Goal: Find specific page/section: Find specific page/section

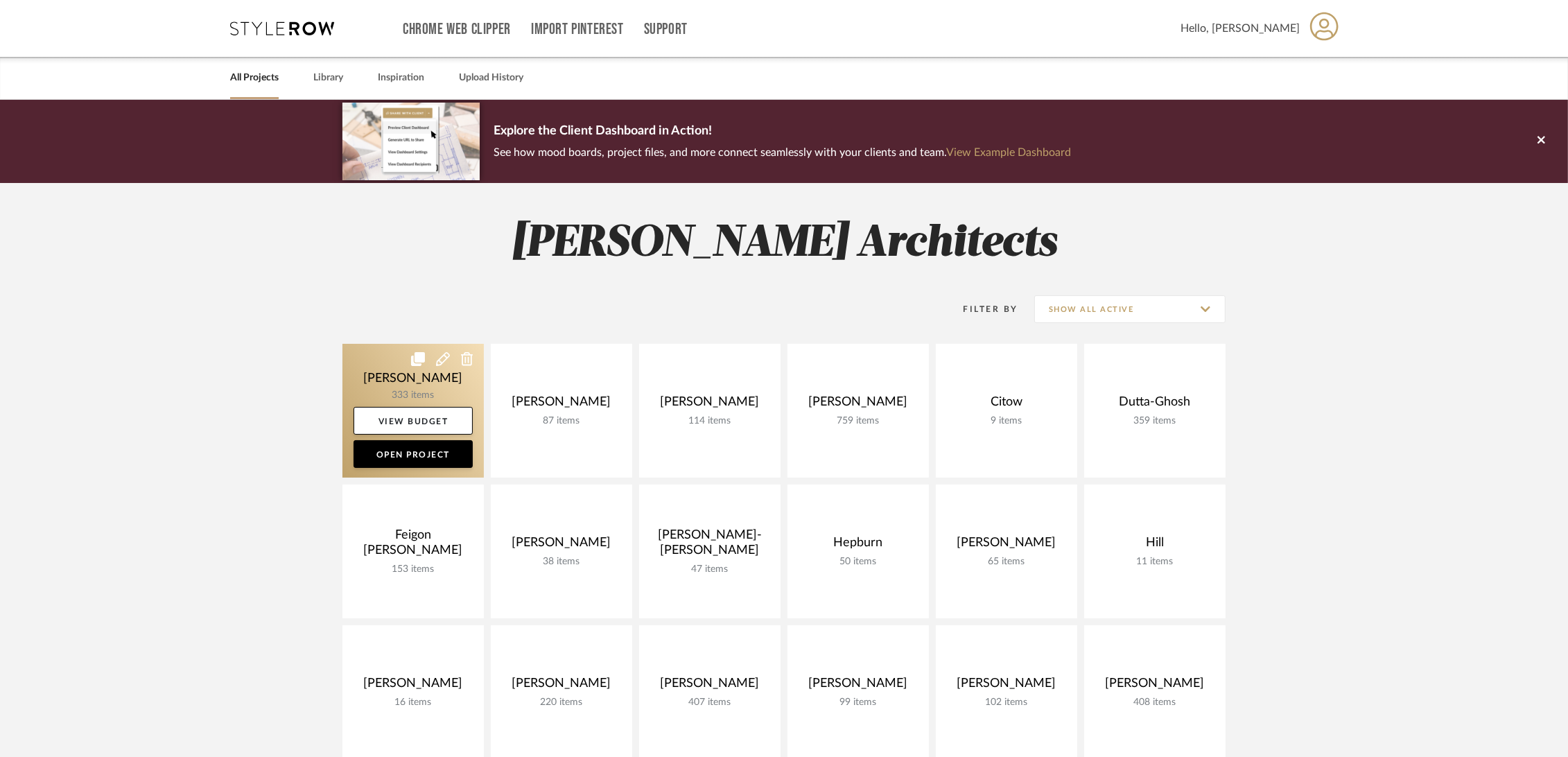
click at [360, 360] on link at bounding box center [413, 410] width 142 height 134
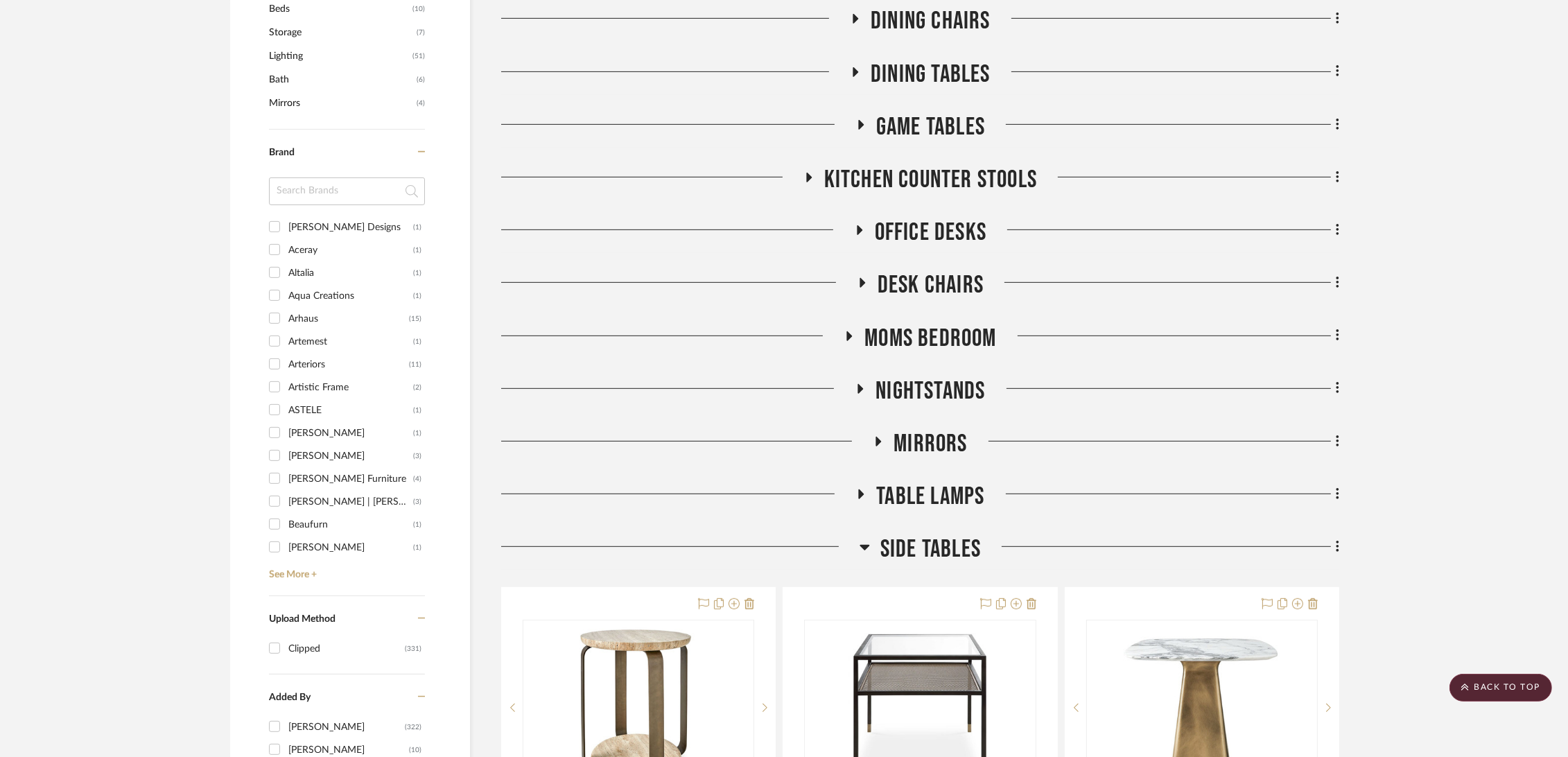
scroll to position [924, 0]
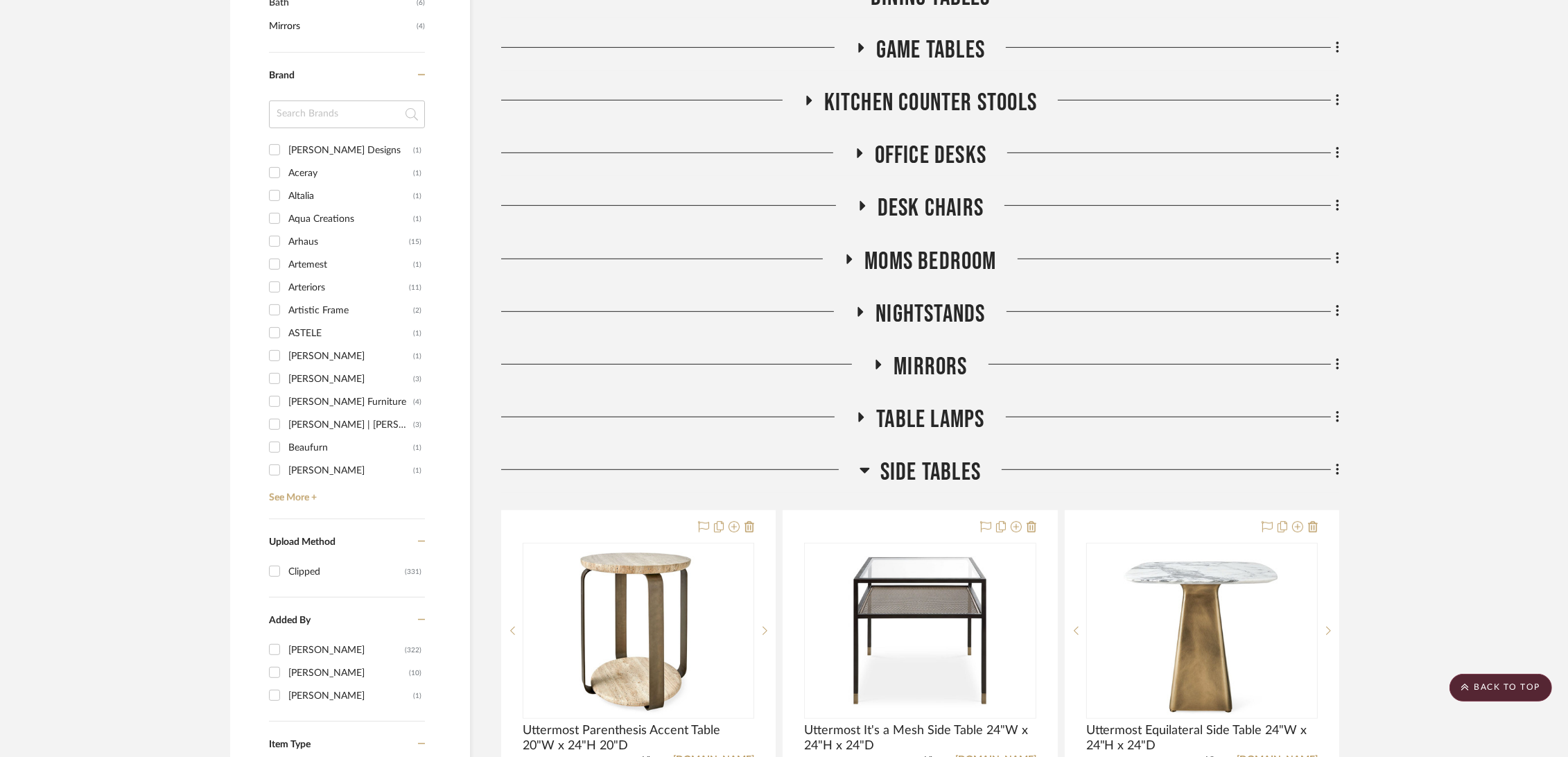
click at [976, 410] on span "Table Lamps" at bounding box center [930, 419] width 108 height 30
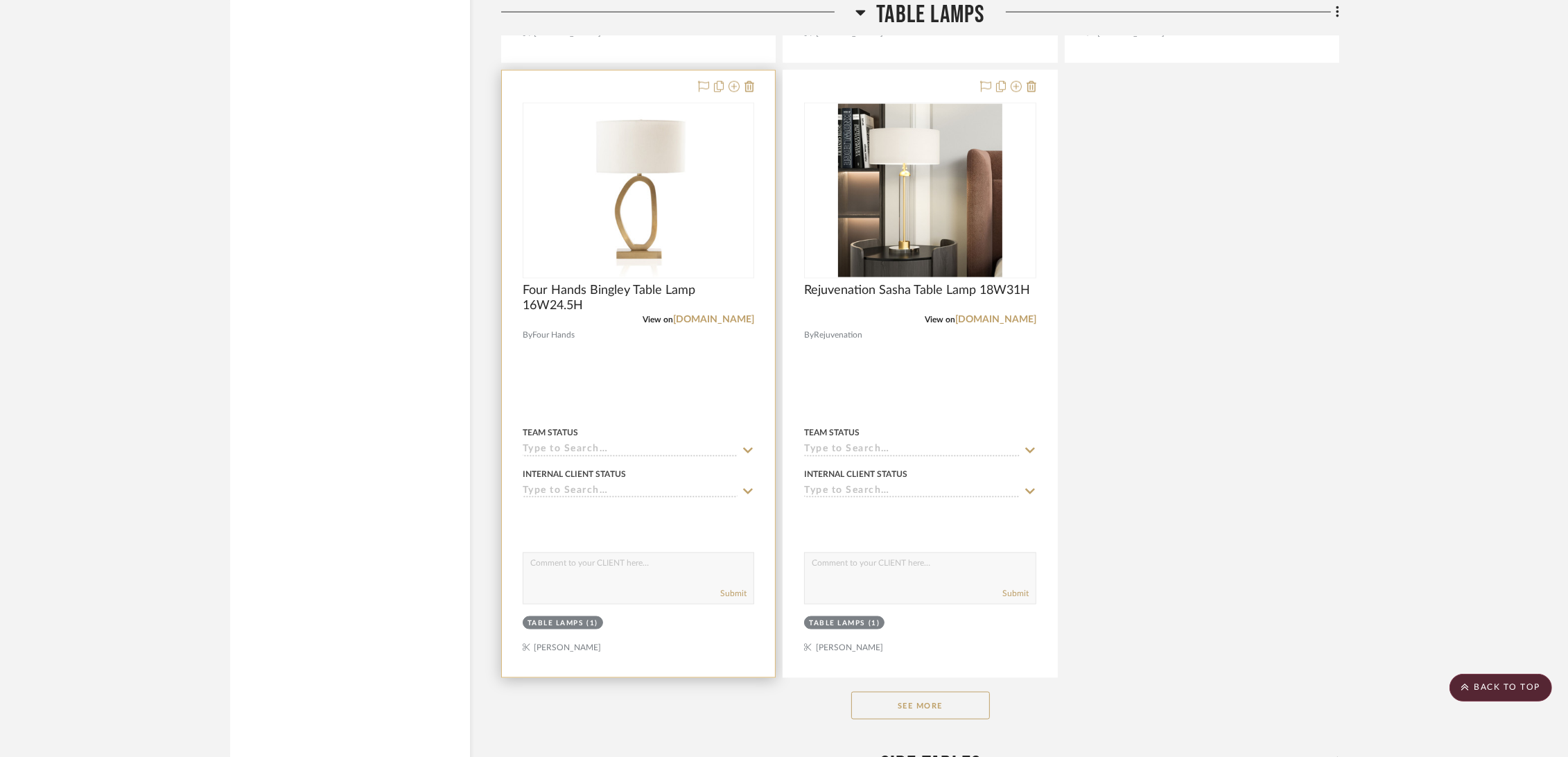
scroll to position [2233, 0]
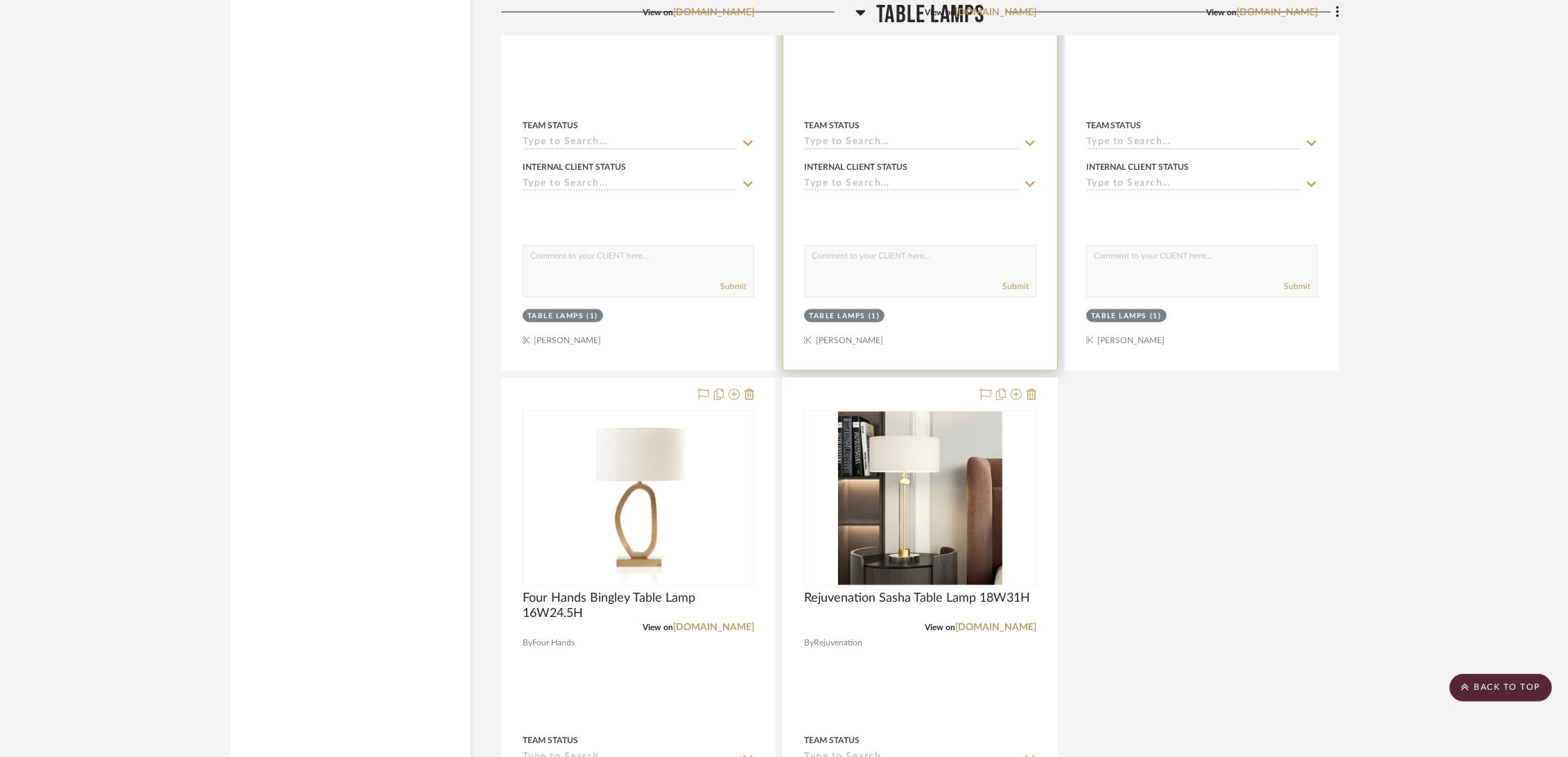
click at [908, 15] on div "View on [DOMAIN_NAME]" at bounding box center [920, 12] width 231 height 13
click at [903, 21] on span "Table Lamps" at bounding box center [930, 14] width 108 height 30
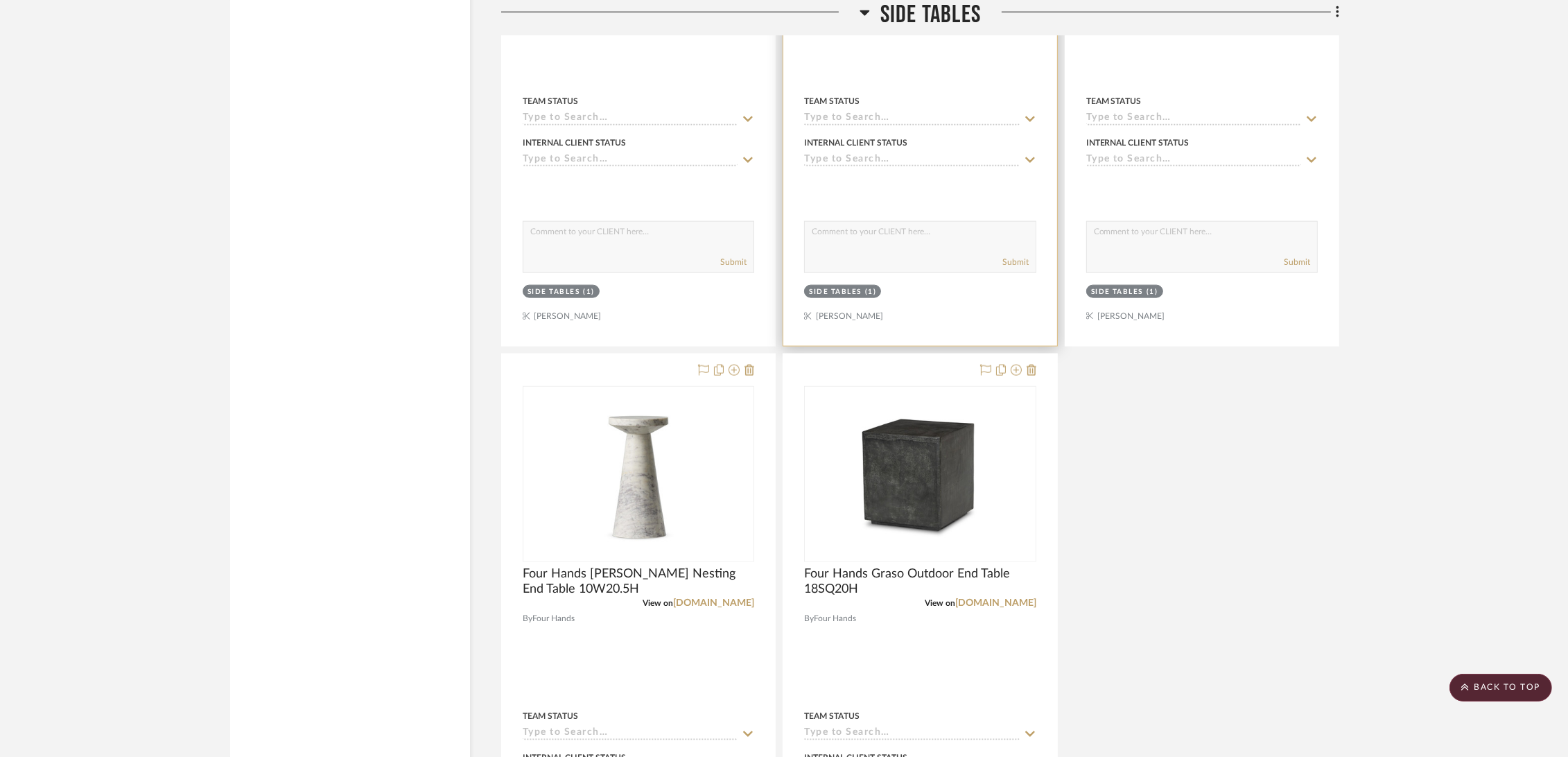
scroll to position [2695, 0]
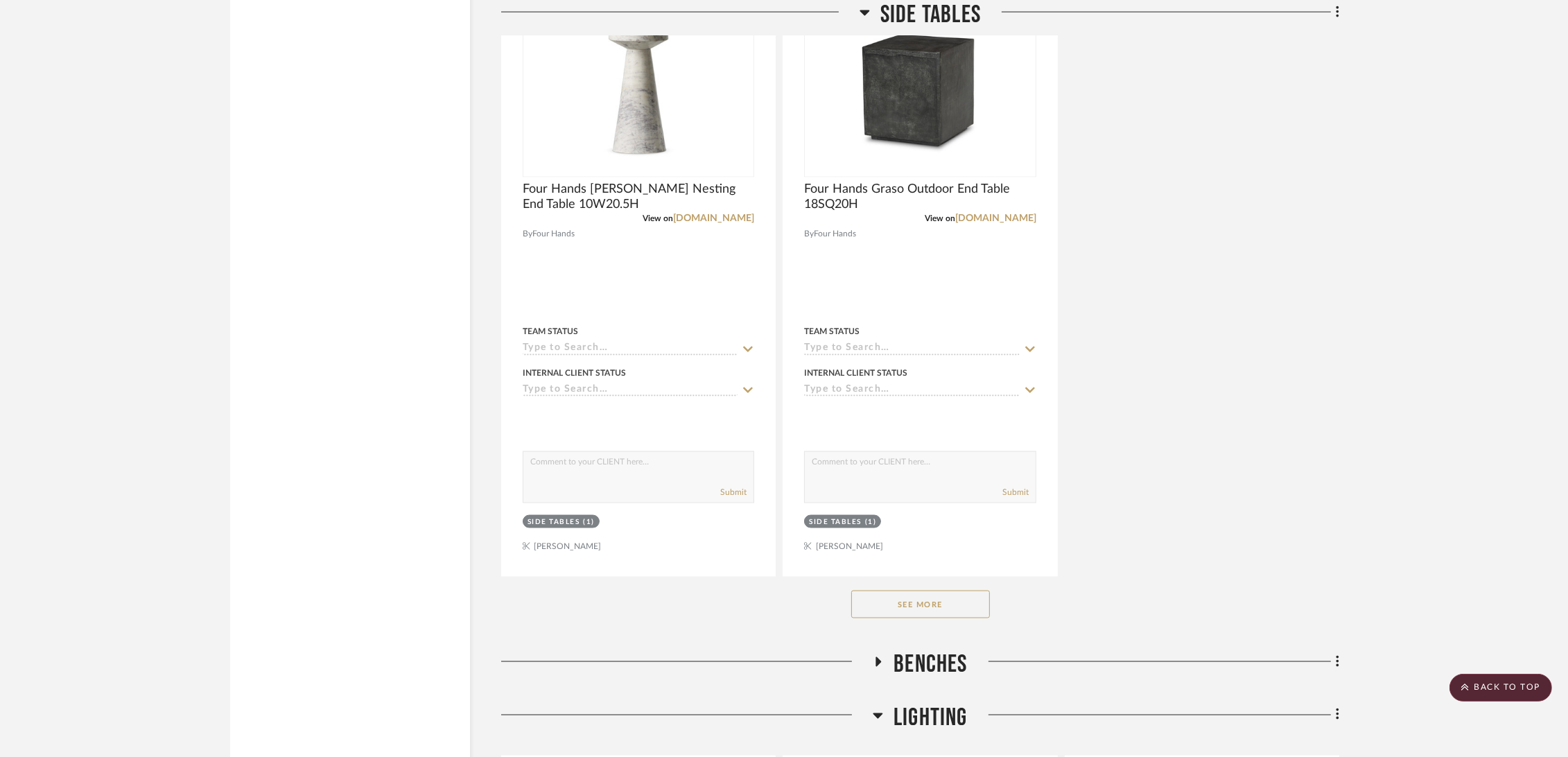
click at [924, 600] on button "See More" at bounding box center [921, 604] width 139 height 28
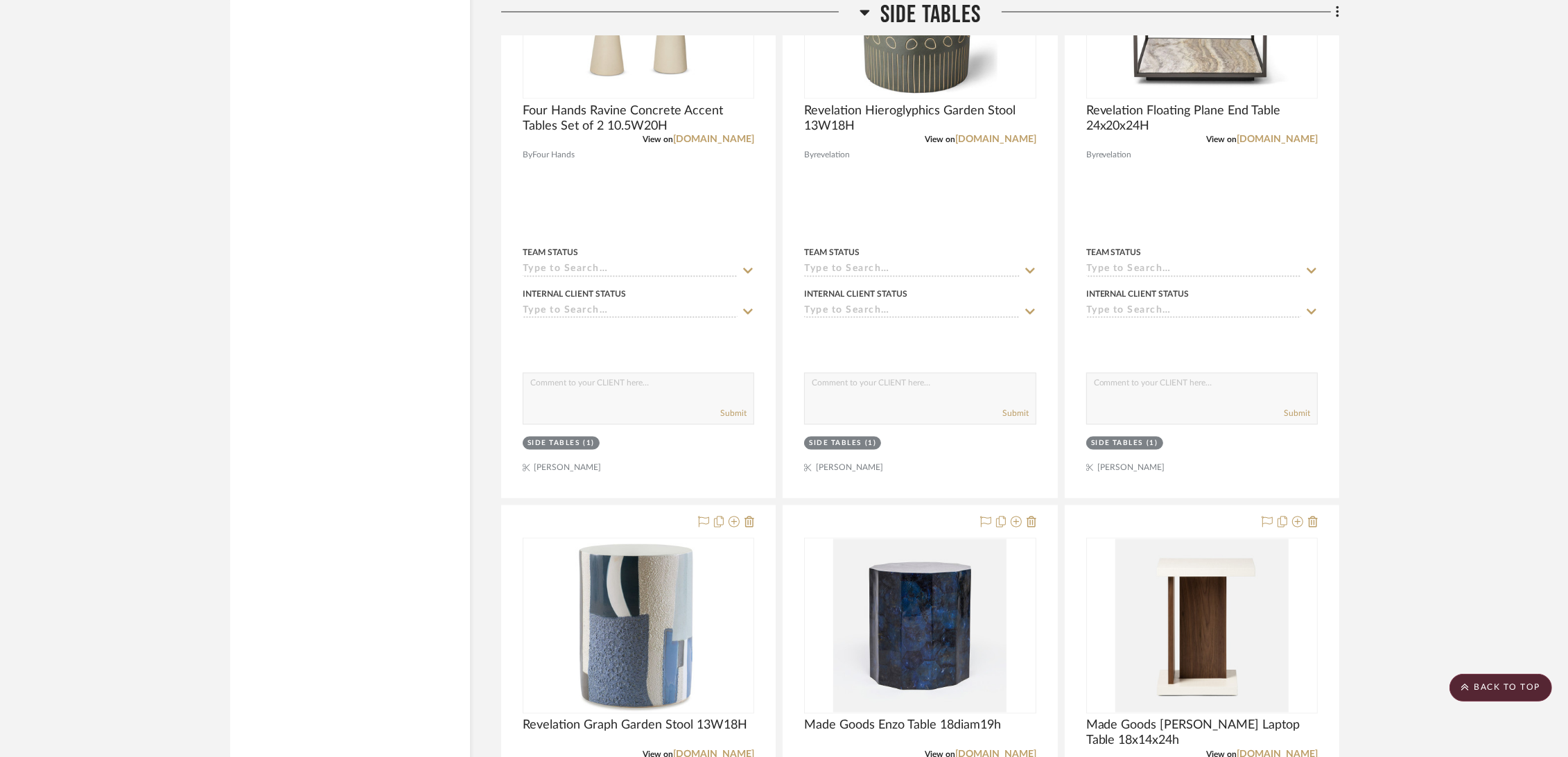
scroll to position [3773, 0]
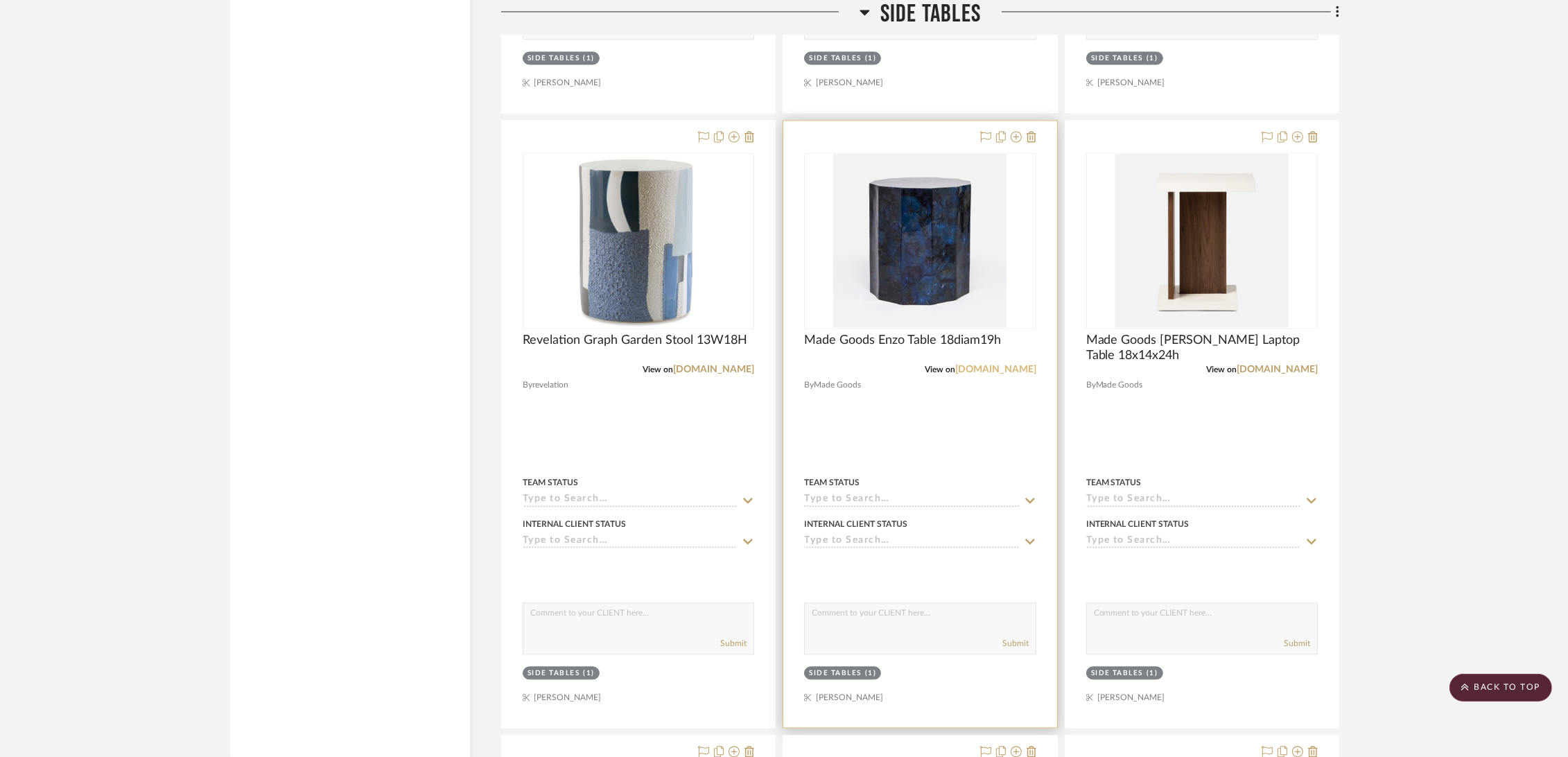
click at [988, 367] on link "[DOMAIN_NAME]" at bounding box center [996, 370] width 81 height 10
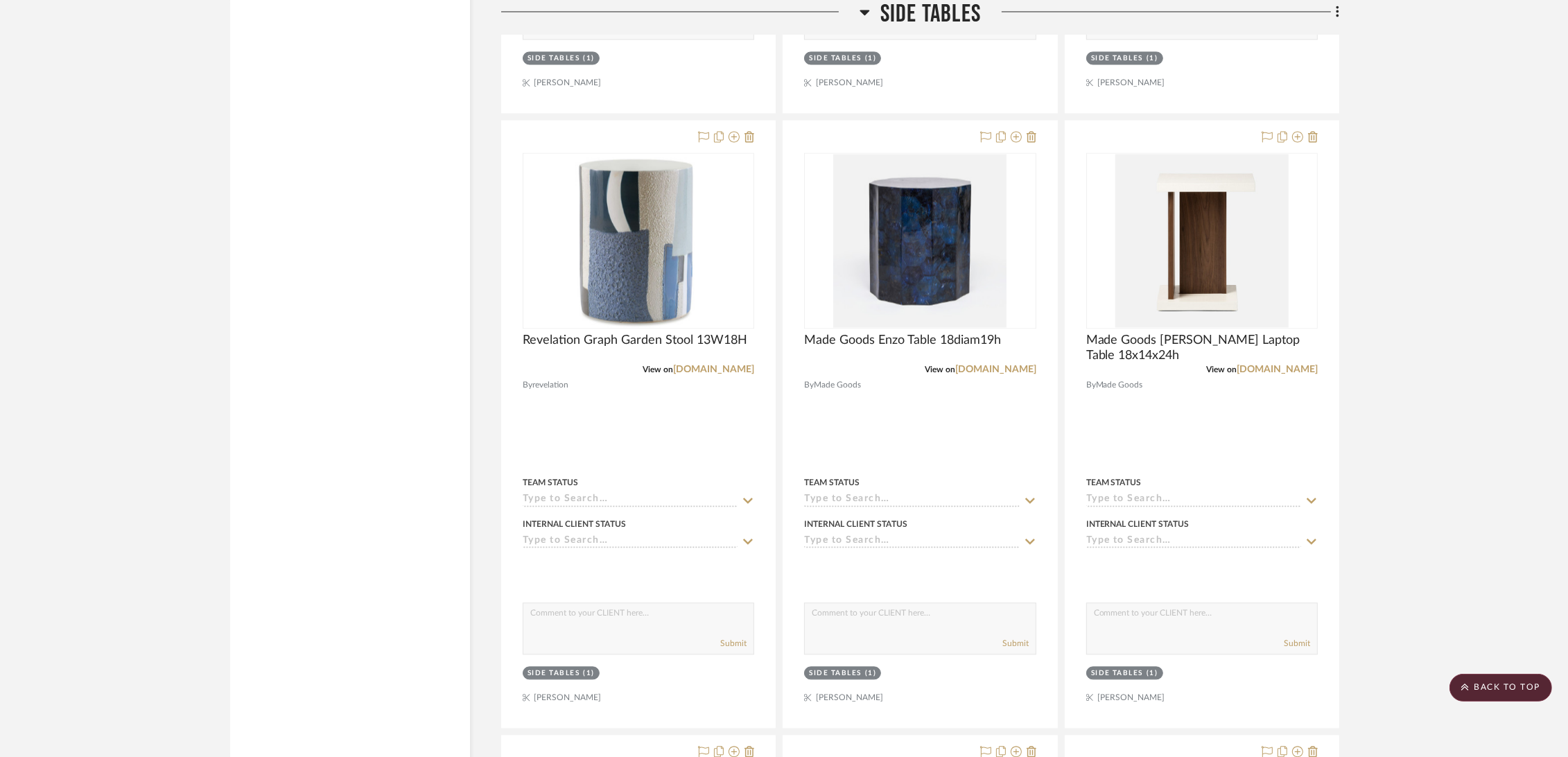
click at [909, 16] on span "Side Tables" at bounding box center [930, 14] width 100 height 30
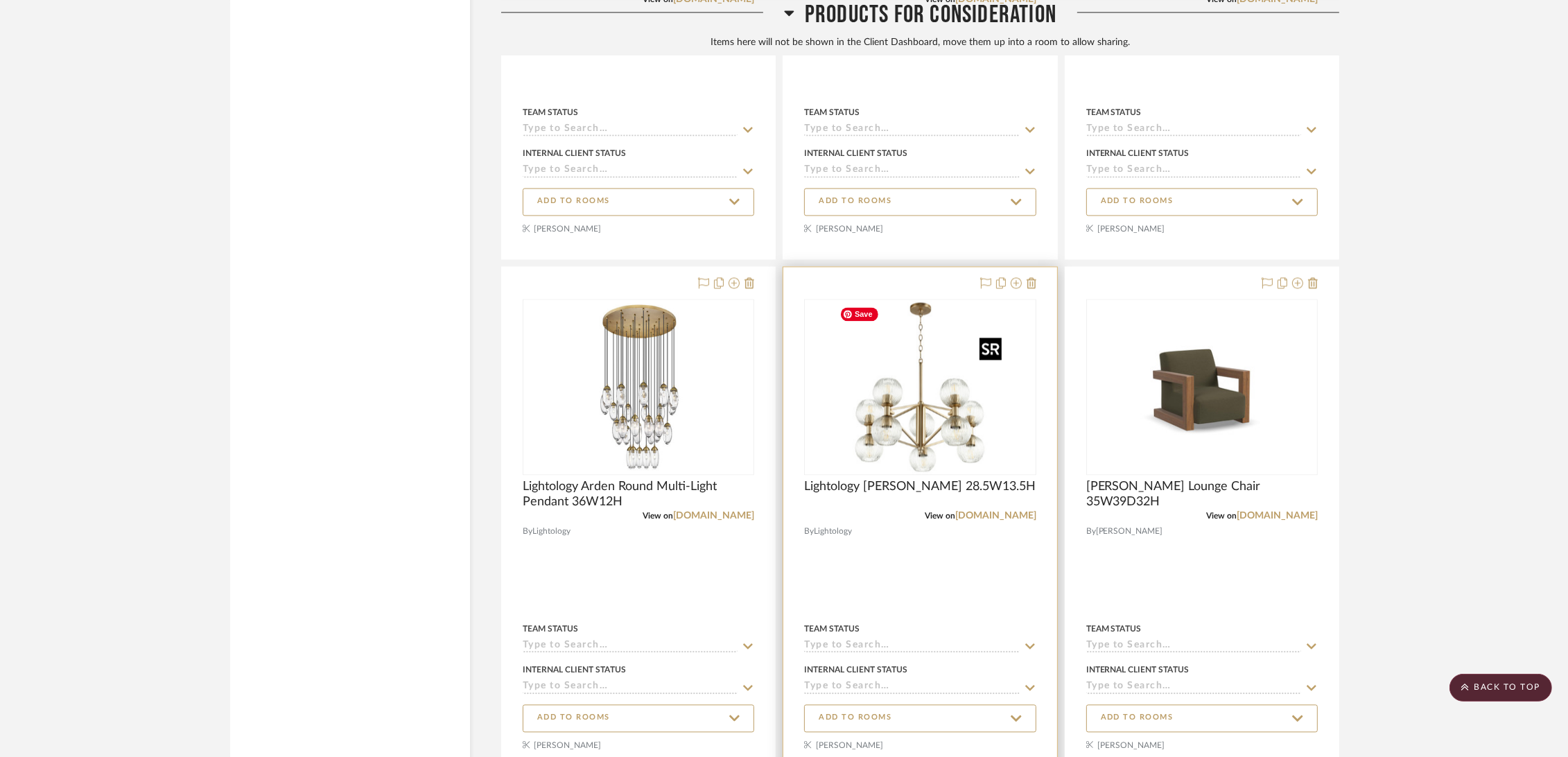
click at [910, 420] on img "0" at bounding box center [920, 387] width 173 height 173
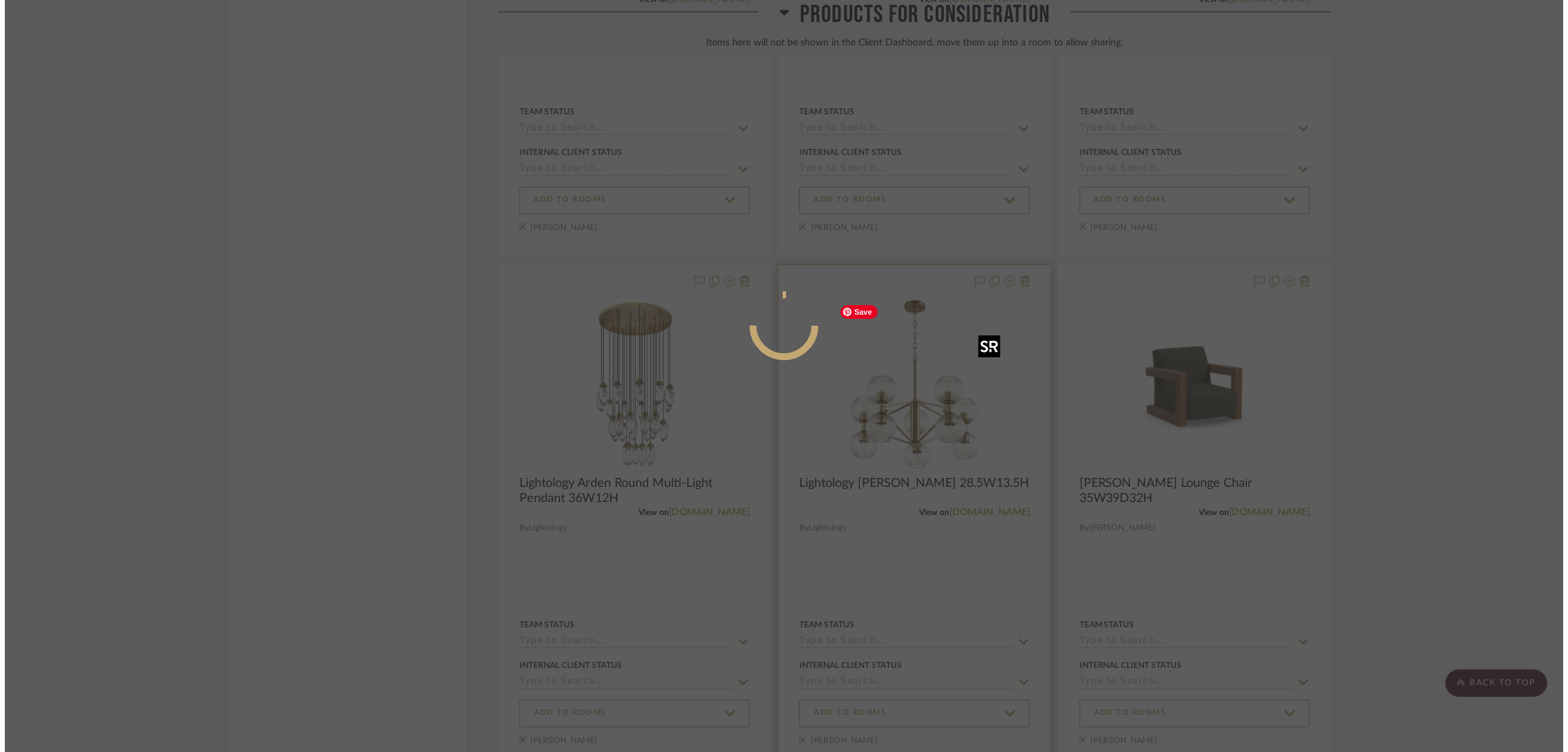
scroll to position [0, 0]
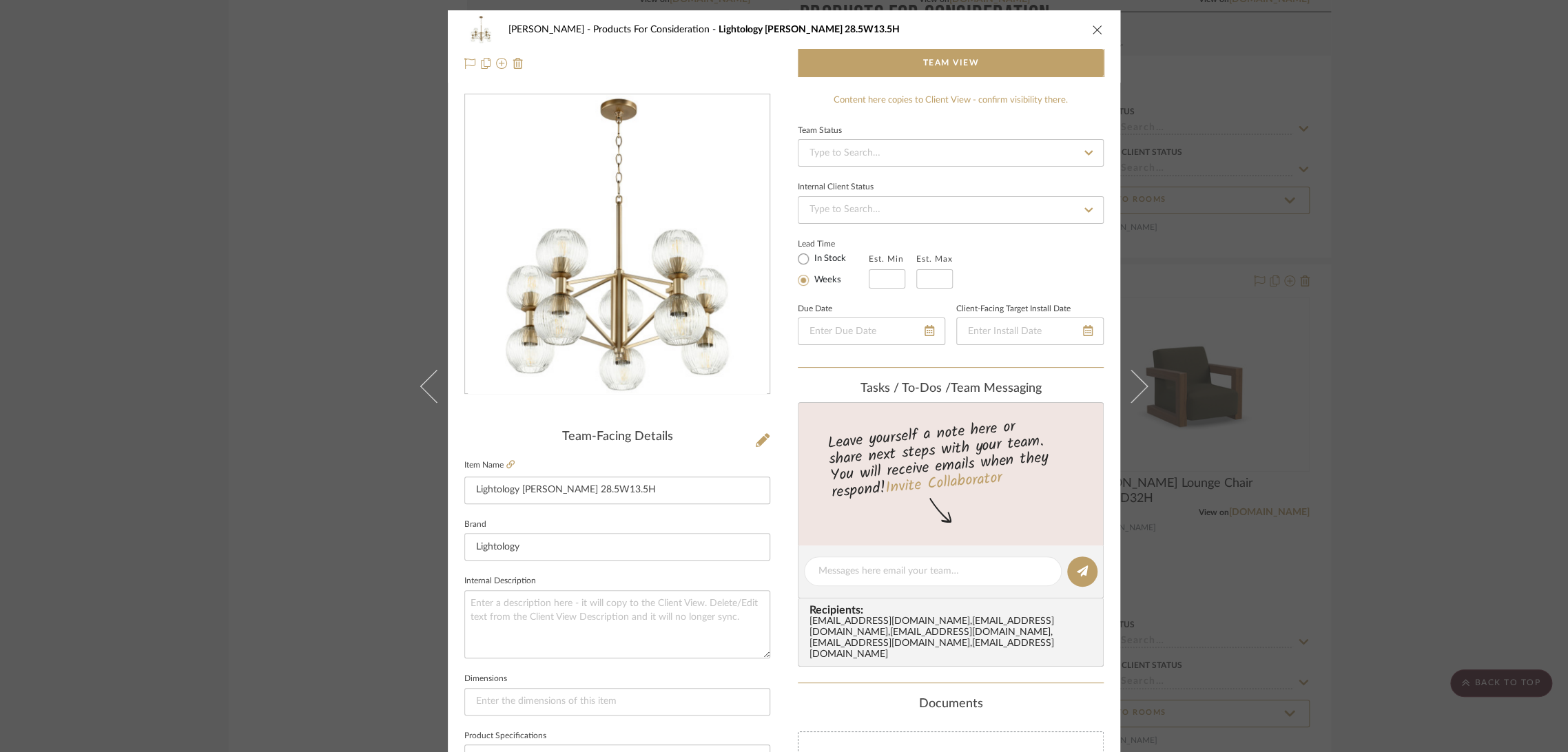
click at [1398, 411] on div "[PERSON_NAME] Products For Consideration Lightology Helios Chandelier 28.5W13.5…" at bounding box center [784, 376] width 1568 height 752
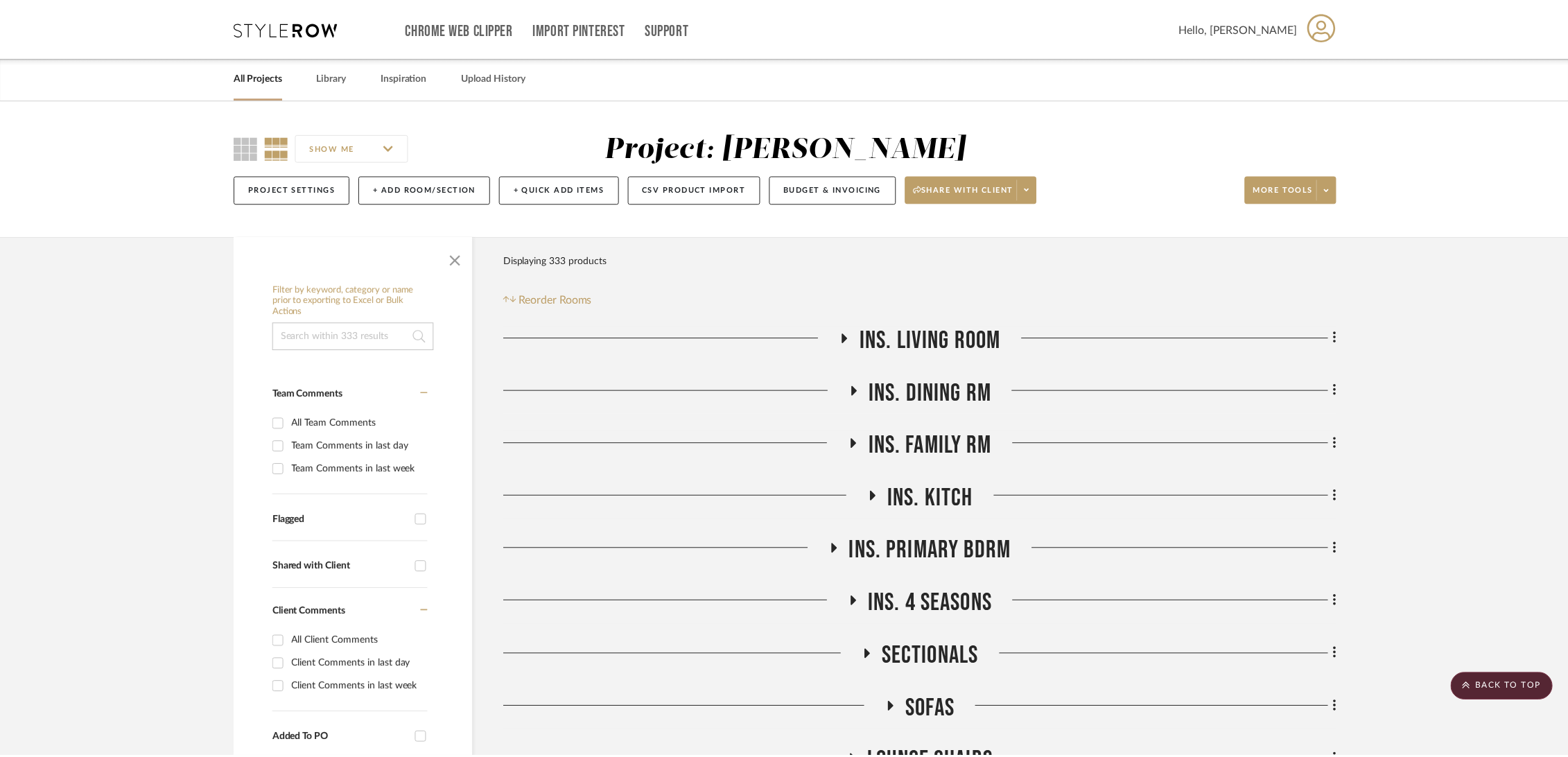
scroll to position [3773, 0]
